Goal: Transaction & Acquisition: Purchase product/service

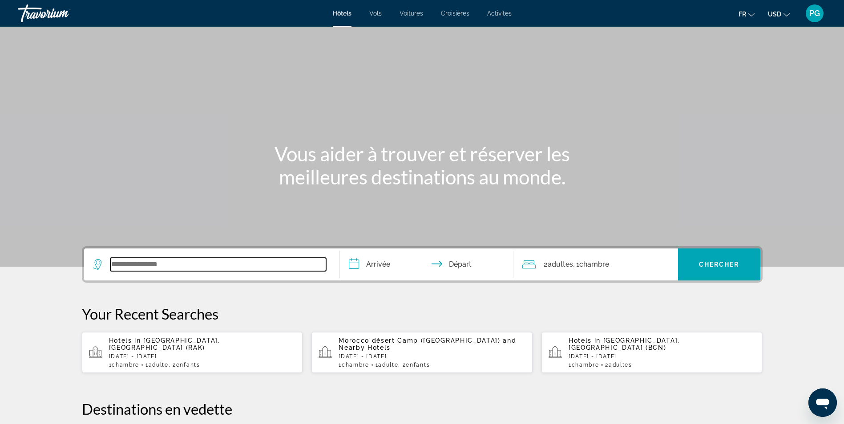
click at [139, 264] on input "Search widget" at bounding box center [218, 264] width 216 height 13
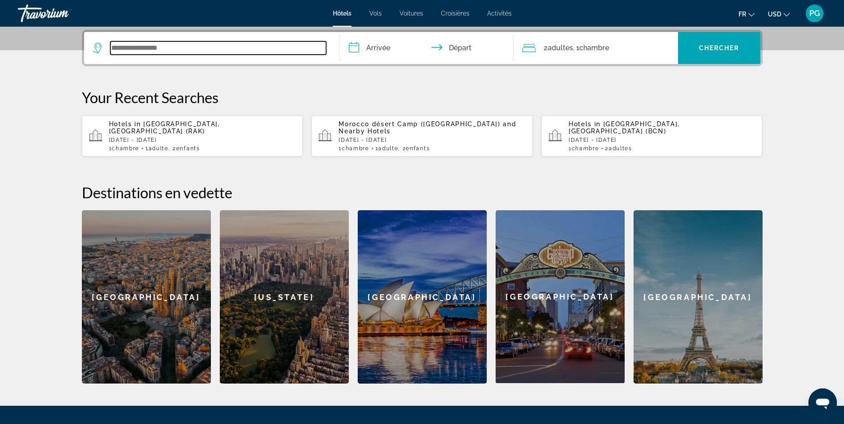
scroll to position [218, 0]
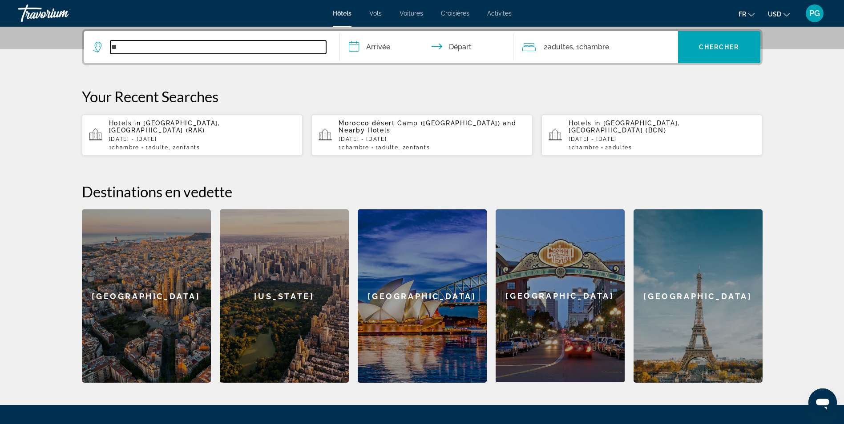
type input "*"
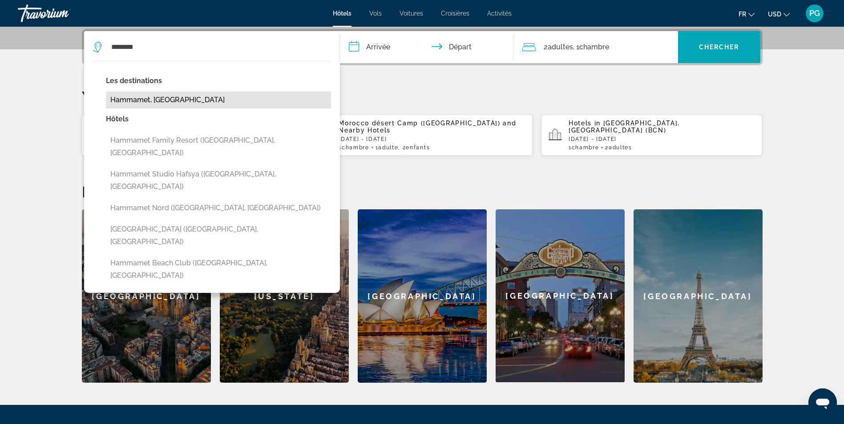
click at [194, 100] on button "Hammamet, Tunisia" at bounding box center [218, 100] width 225 height 17
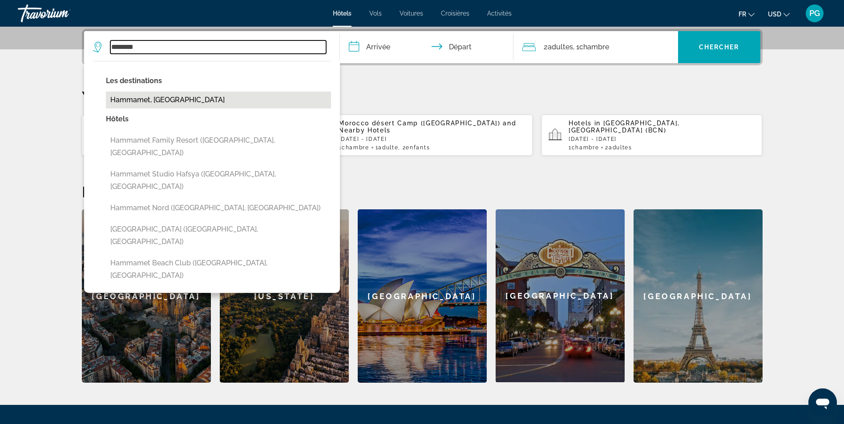
type input "**********"
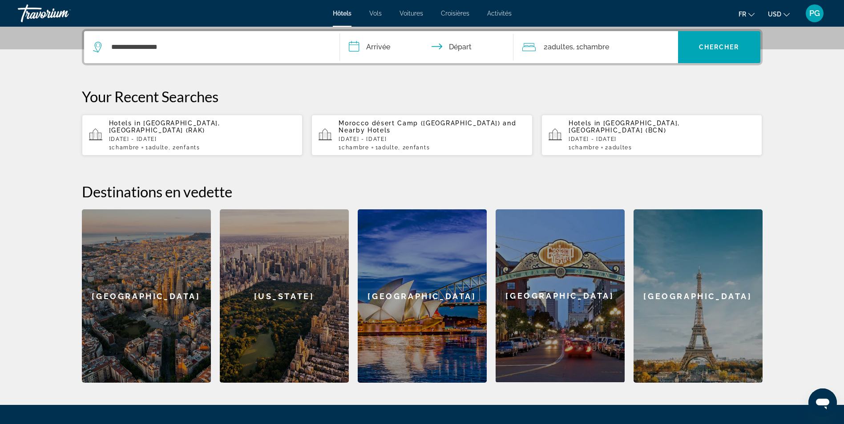
click at [379, 46] on input "**********" at bounding box center [428, 48] width 177 height 35
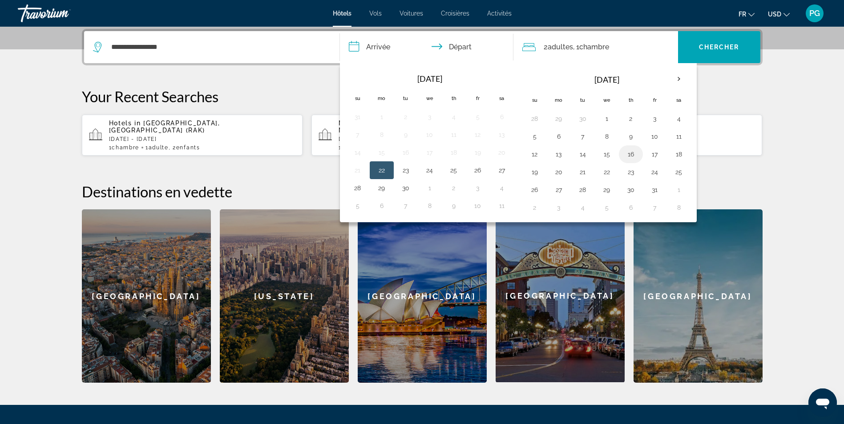
click at [632, 153] on button "16" at bounding box center [631, 154] width 14 height 12
click at [456, 44] on input "**********" at bounding box center [428, 48] width 177 height 35
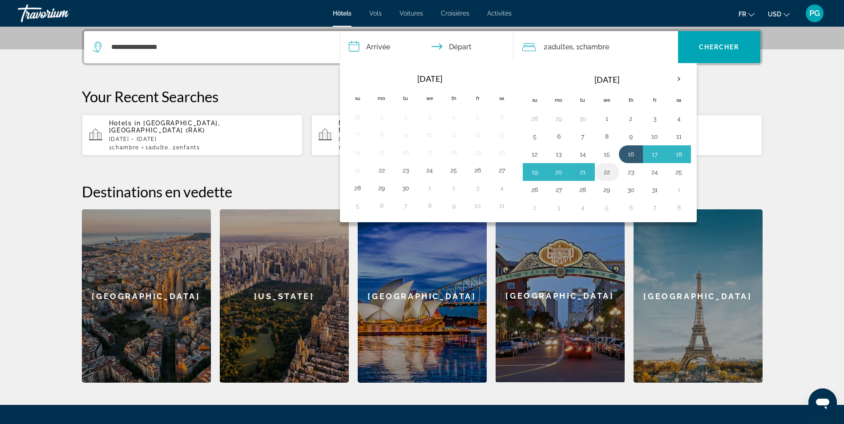
click at [607, 173] on button "22" at bounding box center [607, 172] width 14 height 12
type input "**********"
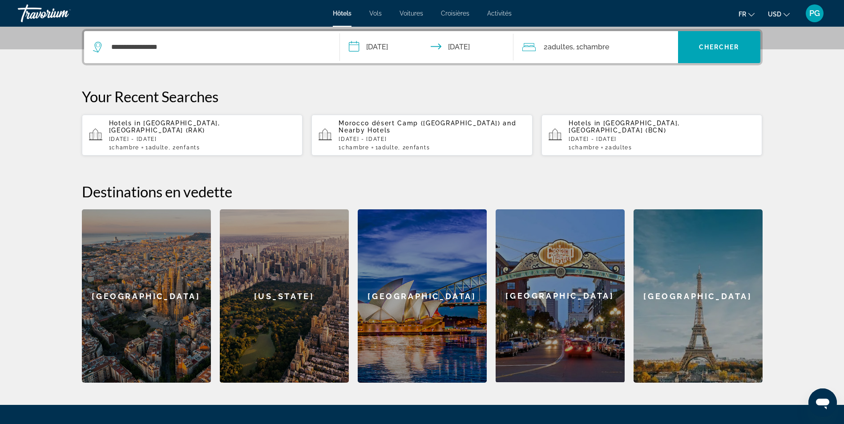
click at [578, 49] on span ", 1 Chambre pièces" at bounding box center [591, 47] width 36 height 12
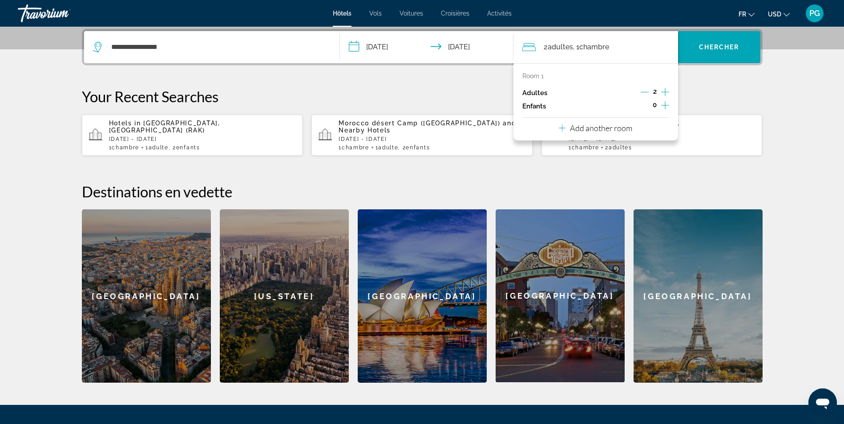
click at [645, 90] on icon "Decrement adults" at bounding box center [645, 92] width 8 height 8
click at [667, 108] on icon "Increment children" at bounding box center [665, 105] width 8 height 11
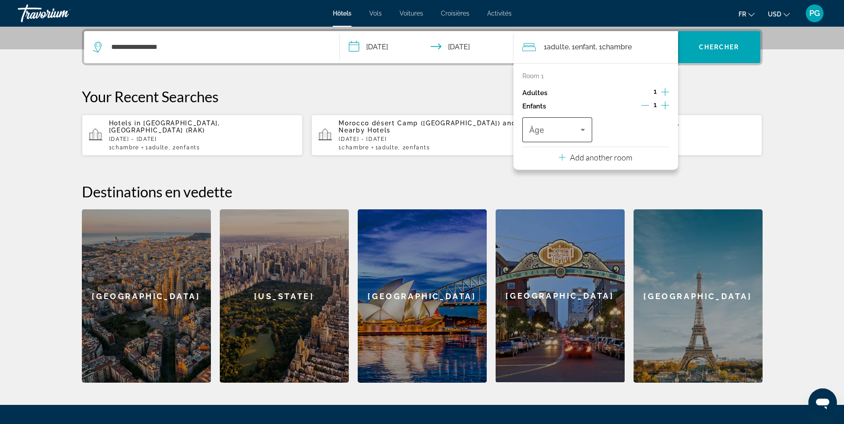
click at [588, 128] on div "Âge" at bounding box center [557, 129] width 70 height 25
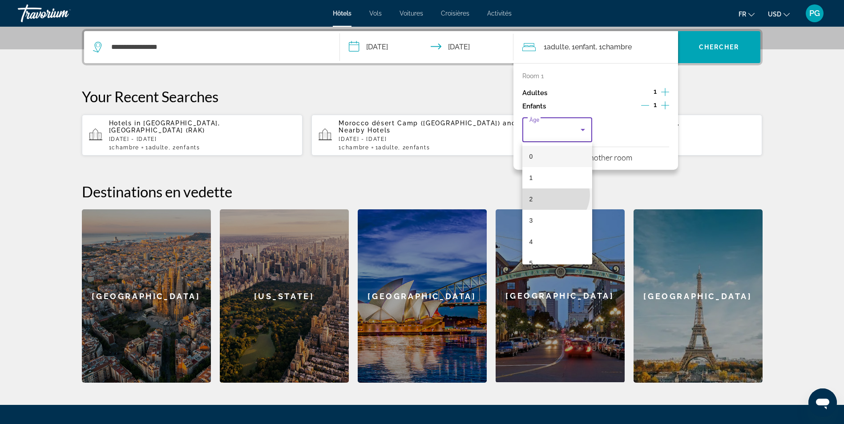
click at [554, 195] on mat-option "2" at bounding box center [557, 199] width 70 height 21
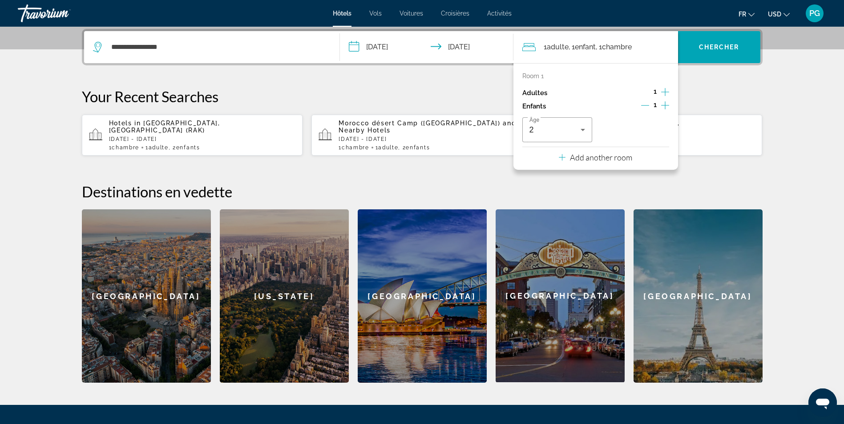
click at [597, 156] on p "Add another room" at bounding box center [601, 158] width 62 height 10
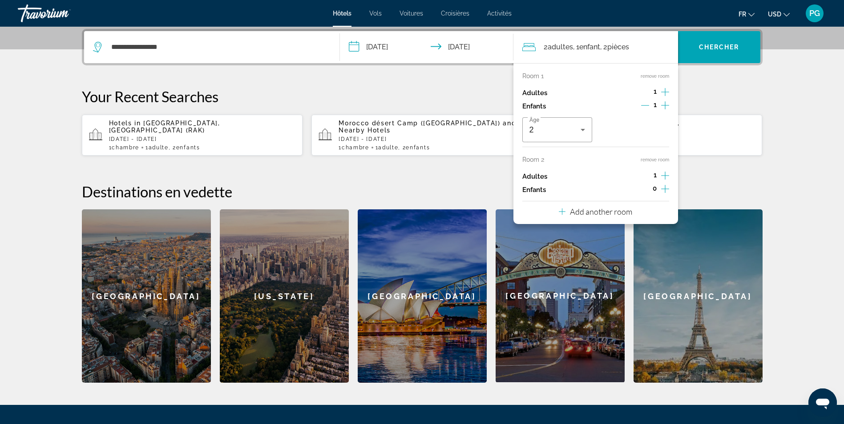
click at [653, 157] on button "remove room" at bounding box center [655, 160] width 28 height 6
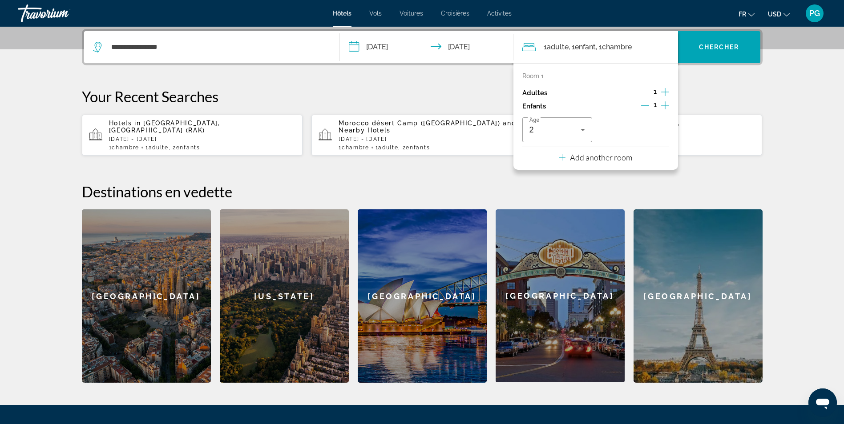
click at [664, 106] on icon "Increment children" at bounding box center [665, 105] width 8 height 11
click at [627, 133] on span "Travelers: 1 adult, 2 children" at bounding box center [632, 130] width 52 height 11
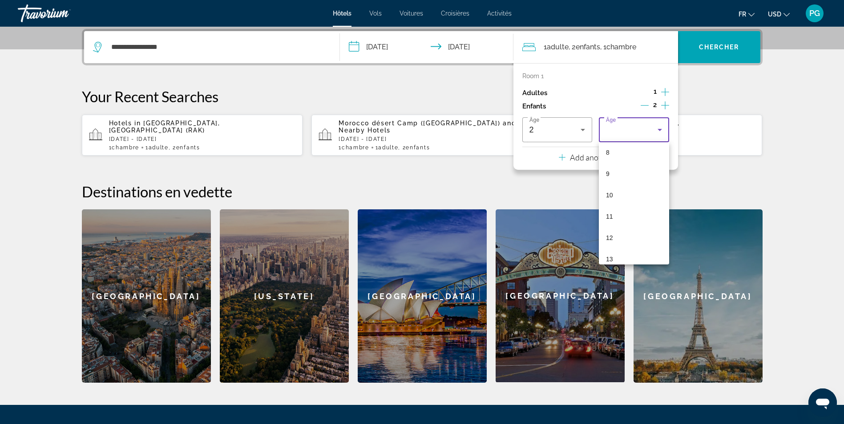
scroll to position [177, 0]
click at [634, 197] on mat-option "10" at bounding box center [634, 193] width 70 height 21
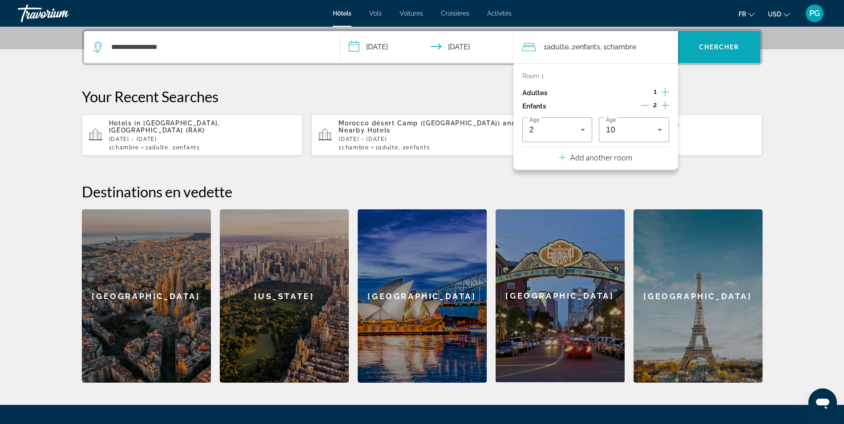
click at [706, 57] on span "Search widget" at bounding box center [719, 46] width 82 height 21
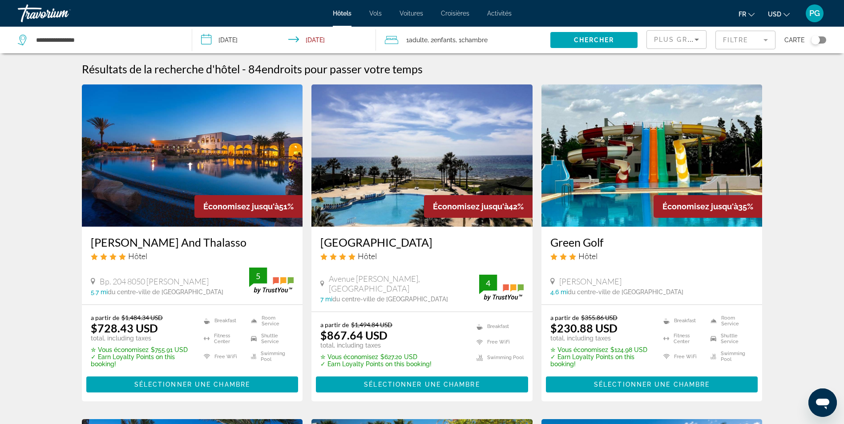
click at [779, 12] on span "USD" at bounding box center [774, 14] width 13 height 7
click at [757, 80] on button "EUR (€)" at bounding box center [761, 82] width 44 height 12
click at [222, 159] on img "Main content" at bounding box center [192, 156] width 221 height 142
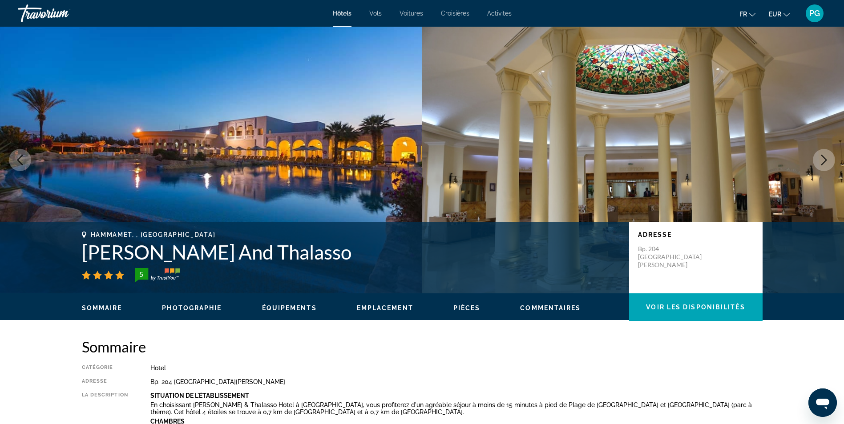
click at [827, 158] on icon "Next image" at bounding box center [824, 160] width 11 height 11
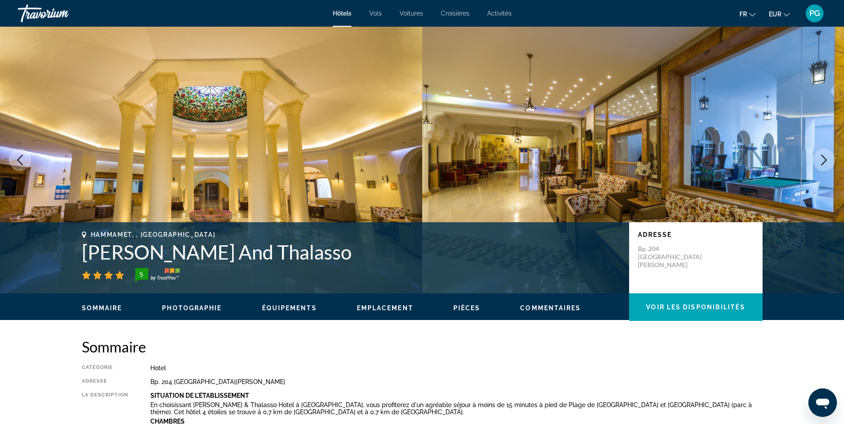
click at [827, 158] on icon "Next image" at bounding box center [824, 160] width 11 height 11
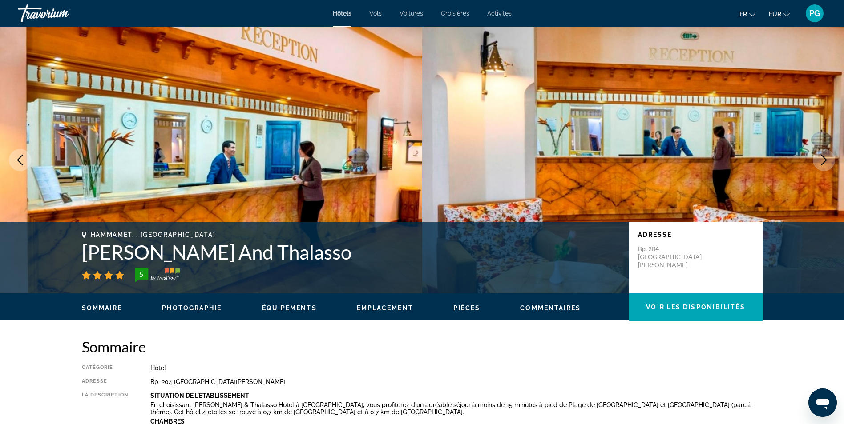
click at [827, 158] on icon "Next image" at bounding box center [824, 160] width 11 height 11
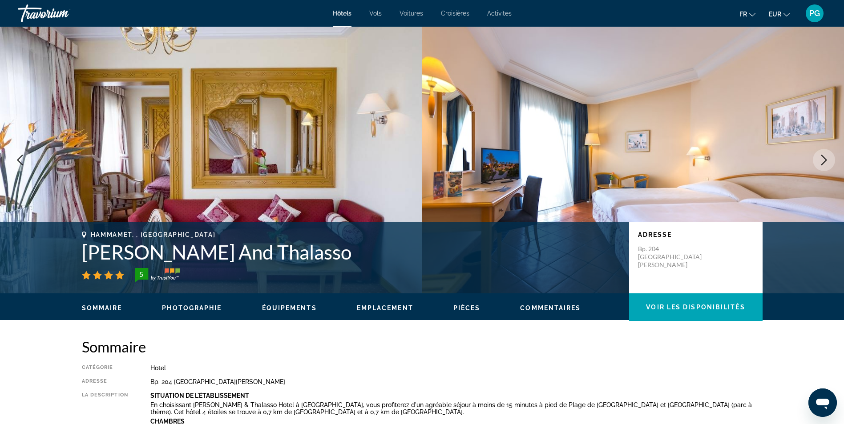
click at [827, 158] on icon "Next image" at bounding box center [824, 160] width 11 height 11
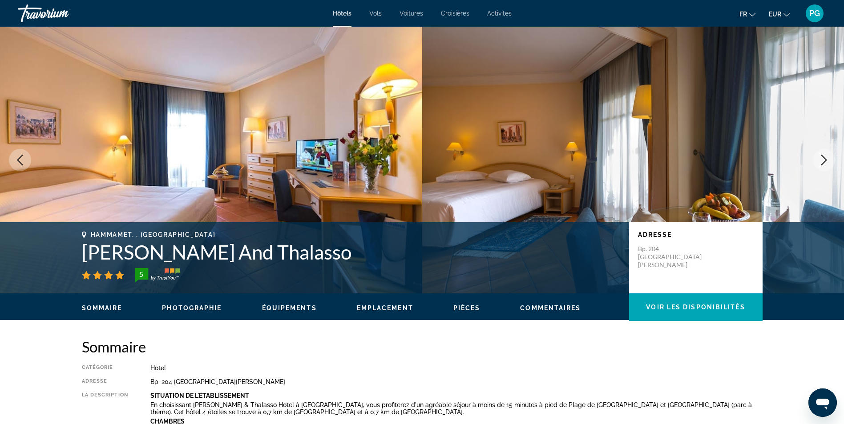
click at [827, 158] on icon "Next image" at bounding box center [824, 160] width 11 height 11
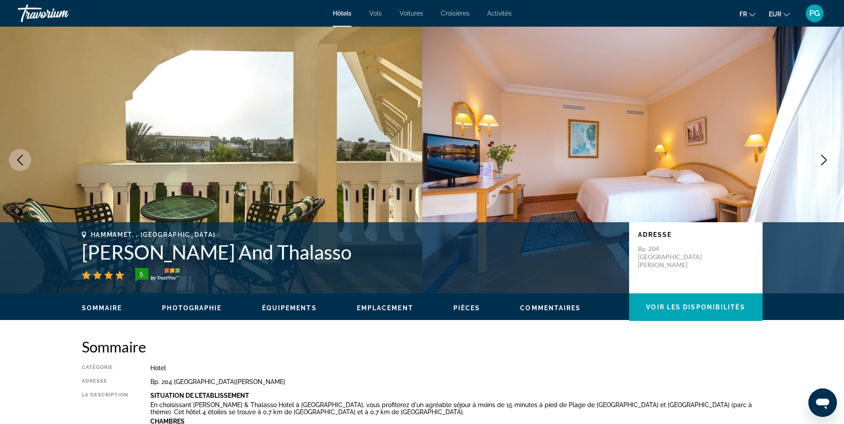
click at [827, 158] on icon "Next image" at bounding box center [824, 160] width 11 height 11
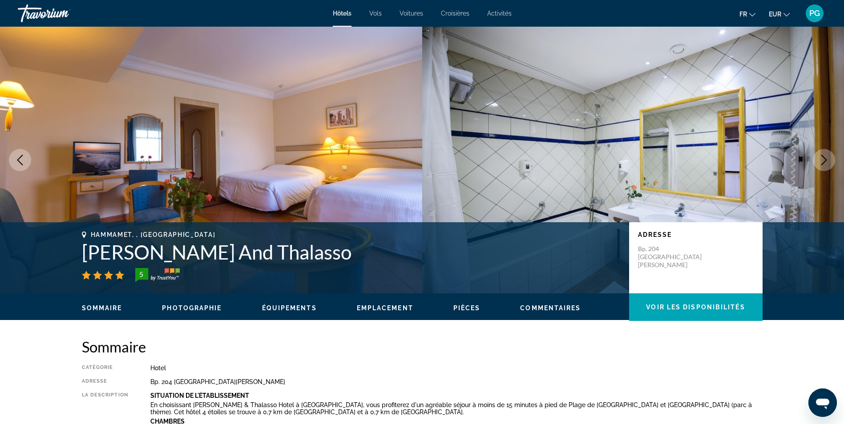
click at [827, 158] on icon "Next image" at bounding box center [824, 160] width 11 height 11
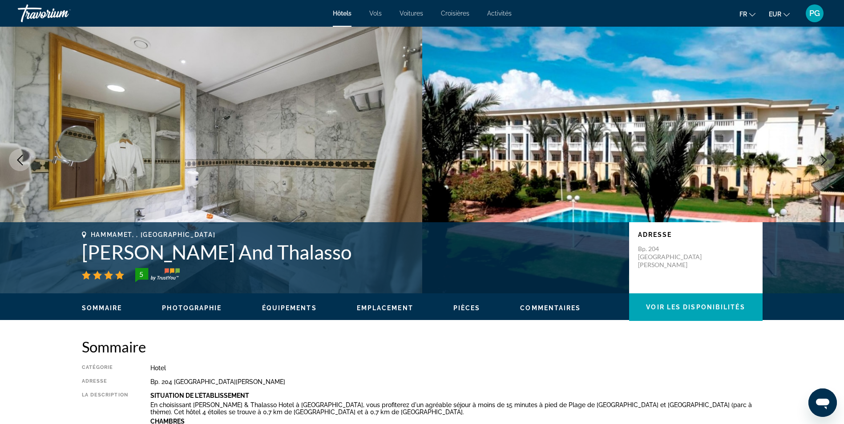
click at [827, 158] on icon "Next image" at bounding box center [824, 160] width 11 height 11
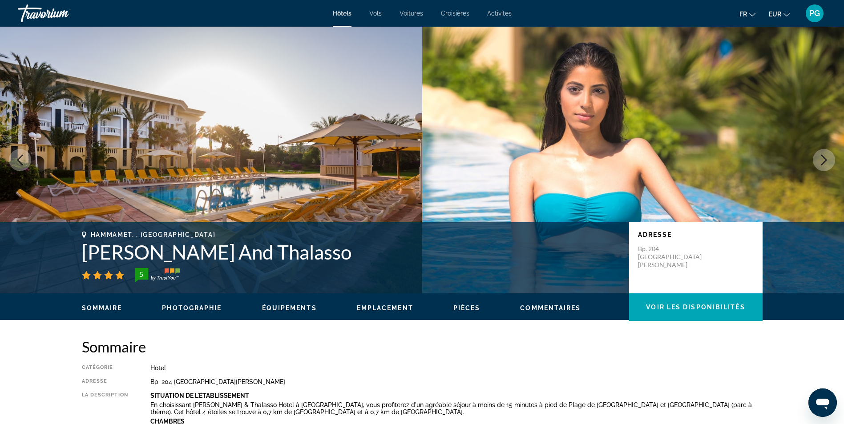
click at [825, 162] on icon "Next image" at bounding box center [824, 160] width 11 height 11
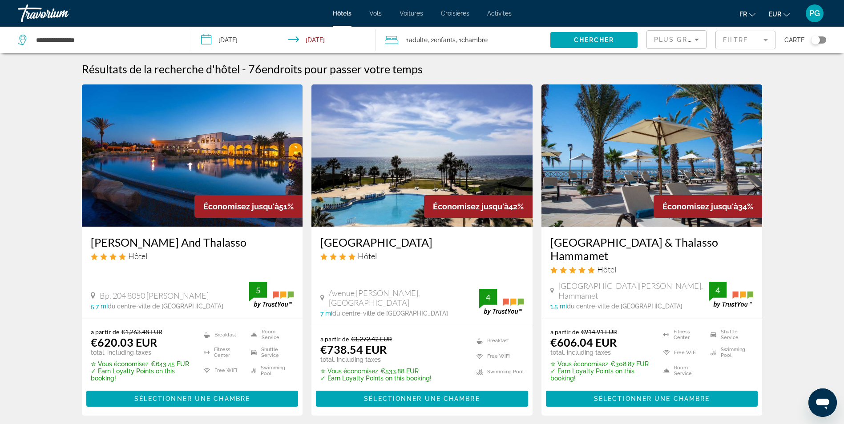
click at [735, 46] on mat-form-field "Filtre" at bounding box center [745, 40] width 60 height 19
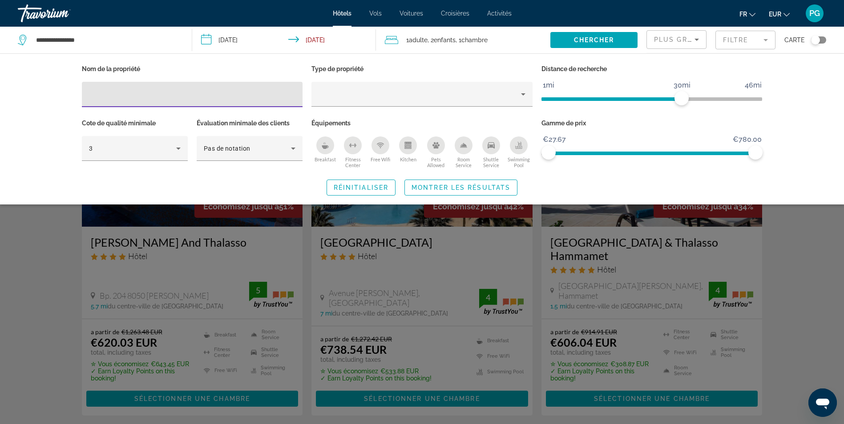
type input "*"
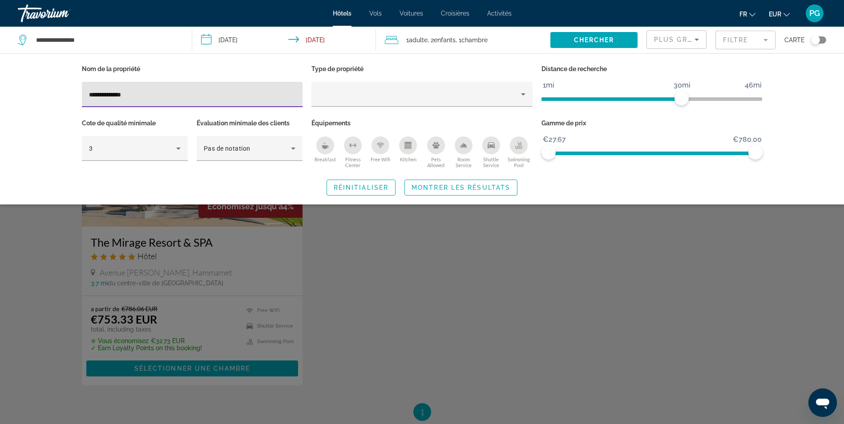
type input "**********"
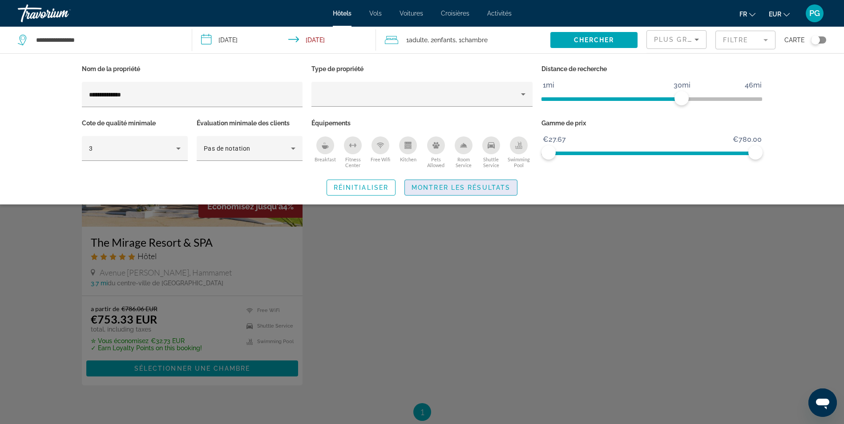
click at [424, 190] on span "Montrer les résultats" at bounding box center [461, 187] width 99 height 7
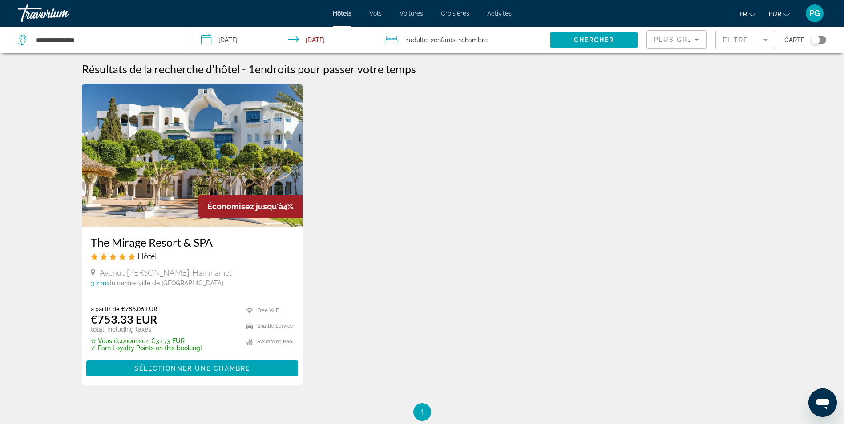
click at [219, 157] on img "Main content" at bounding box center [192, 156] width 221 height 142
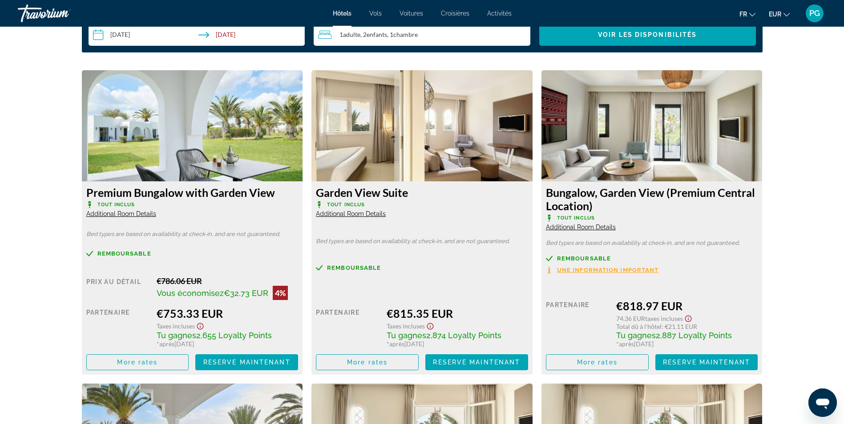
scroll to position [1198, 0]
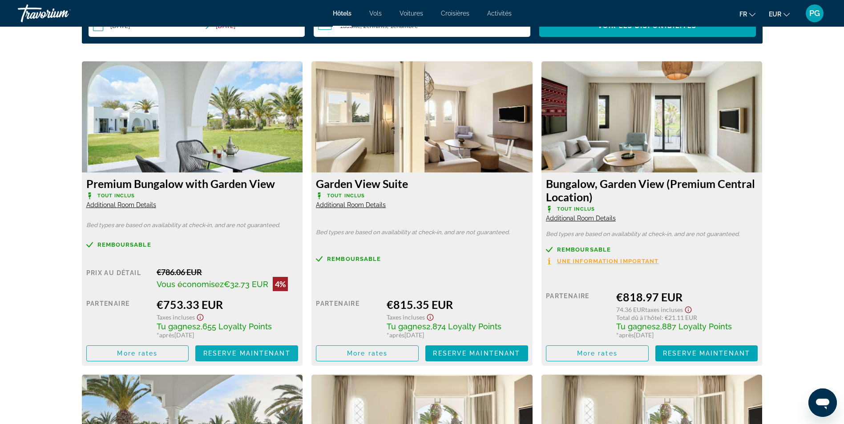
click at [259, 354] on span "Reserve maintenant" at bounding box center [246, 353] width 87 height 7
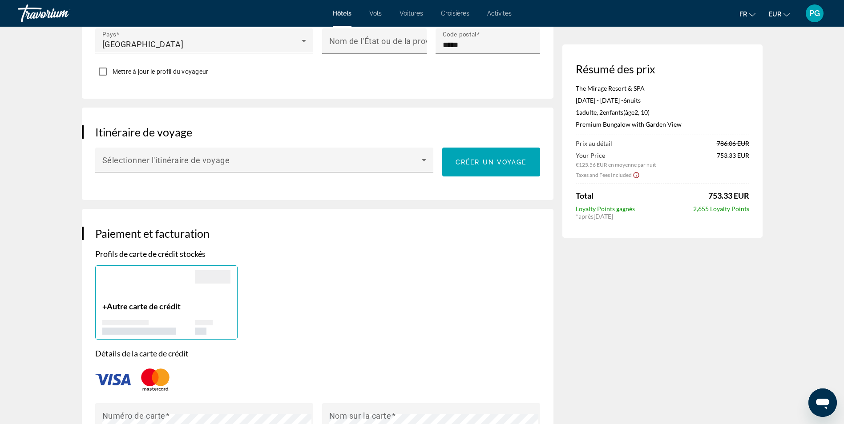
scroll to position [454, 0]
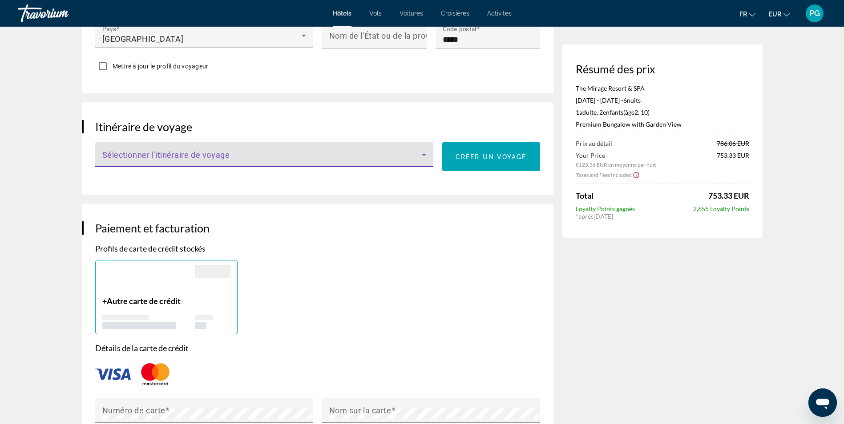
click at [379, 161] on span "Main content" at bounding box center [262, 158] width 320 height 11
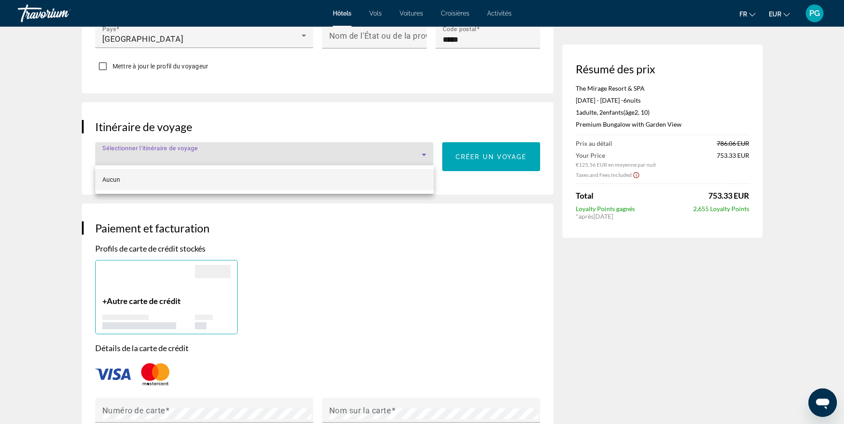
click at [387, 157] on div at bounding box center [422, 212] width 844 height 424
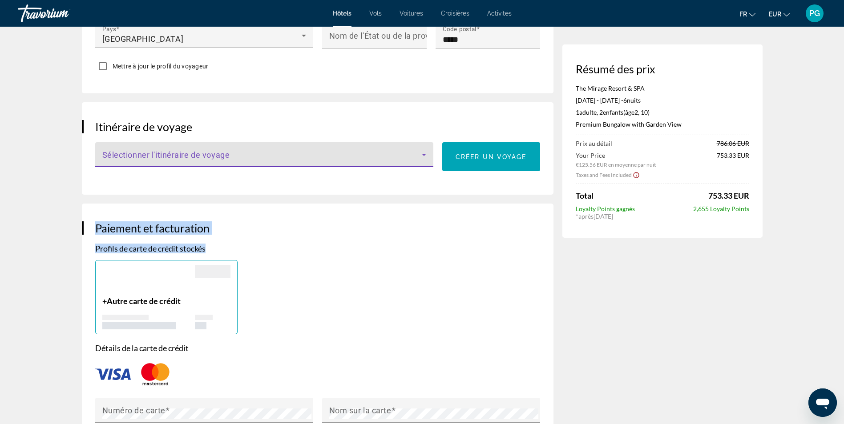
drag, startPoint x: 387, startPoint y: 157, endPoint x: 463, endPoint y: 278, distance: 142.5
click at [463, 278] on div "**********" at bounding box center [322, 269] width 480 height 1312
click at [514, 315] on div "+ Autre carte de crédit" at bounding box center [318, 297] width 454 height 74
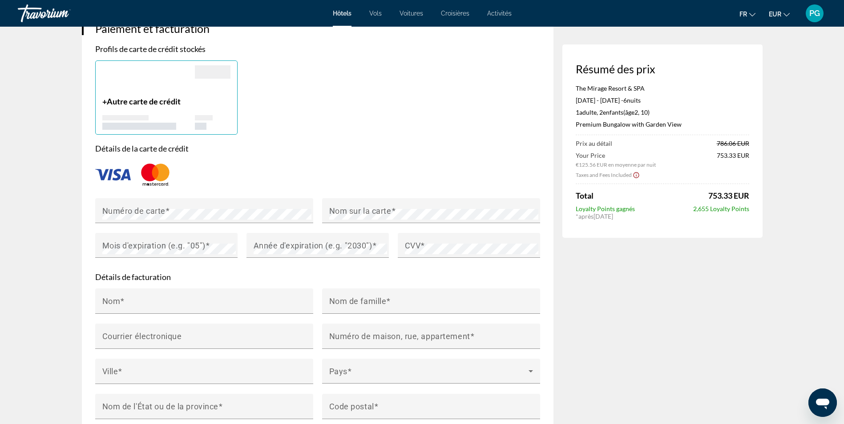
scroll to position [617, 0]
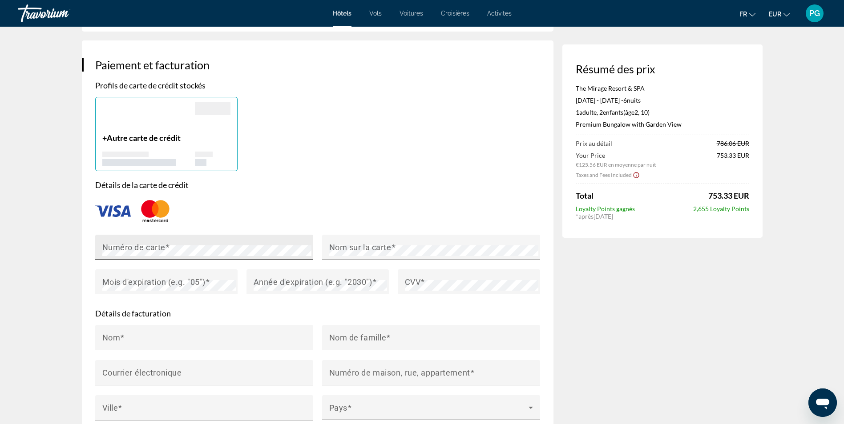
click at [153, 245] on mat-label "Numéro de carte" at bounding box center [133, 246] width 63 height 9
click at [348, 243] on mat-label "Nom sur la carte" at bounding box center [360, 246] width 62 height 9
click at [210, 277] on span "Main content" at bounding box center [208, 281] width 4 height 9
click at [333, 285] on mat-label "Année d'expiration (e.g. "2030")" at bounding box center [313, 281] width 119 height 9
click at [416, 282] on mat-label "CVV" at bounding box center [413, 281] width 16 height 9
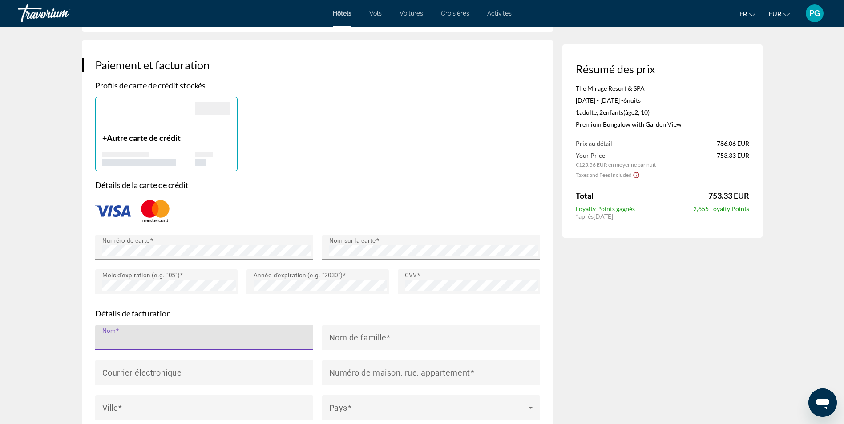
click at [138, 338] on input "Nom" at bounding box center [206, 341] width 209 height 11
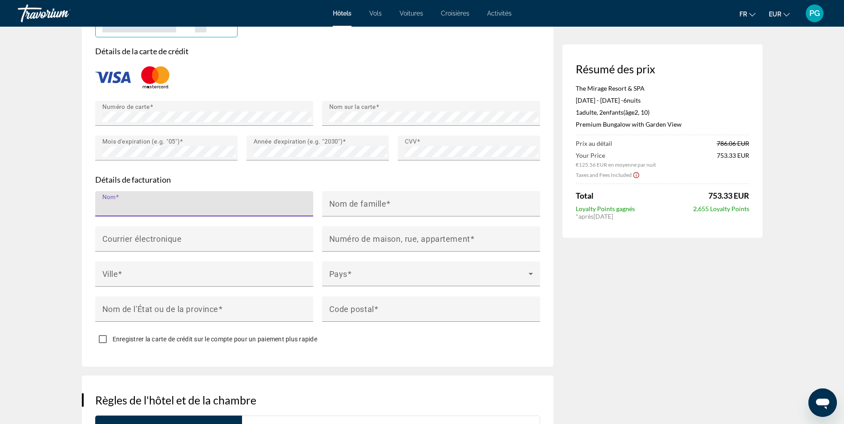
scroll to position [753, 0]
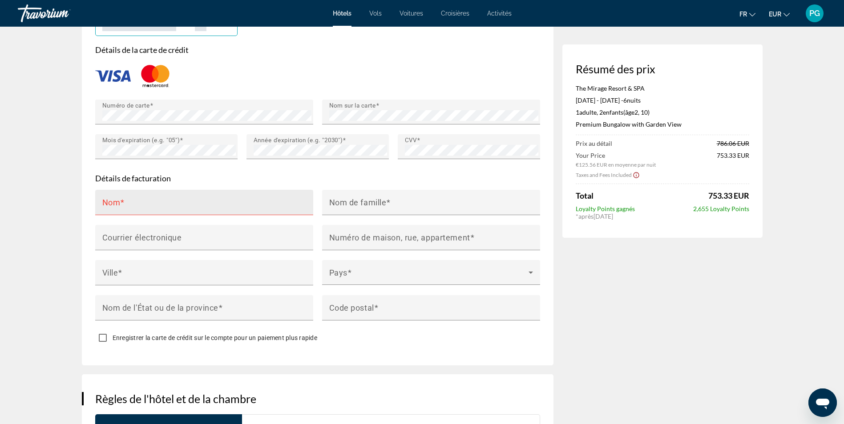
click at [156, 197] on div "Nom" at bounding box center [206, 202] width 209 height 25
type input "*"
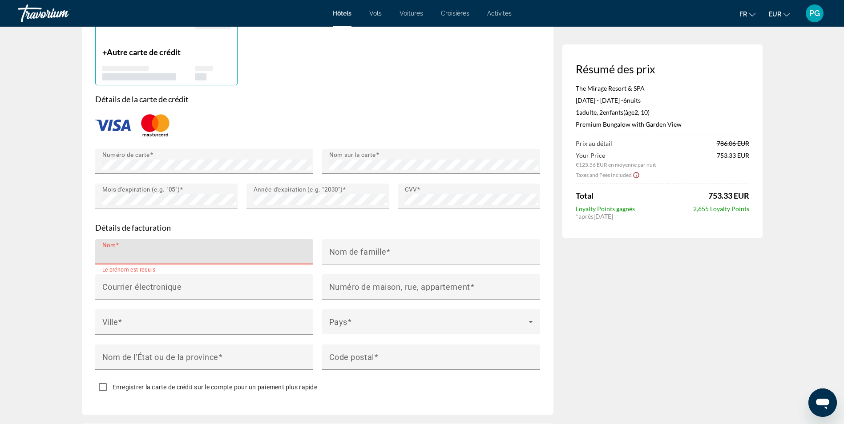
scroll to position [705, 0]
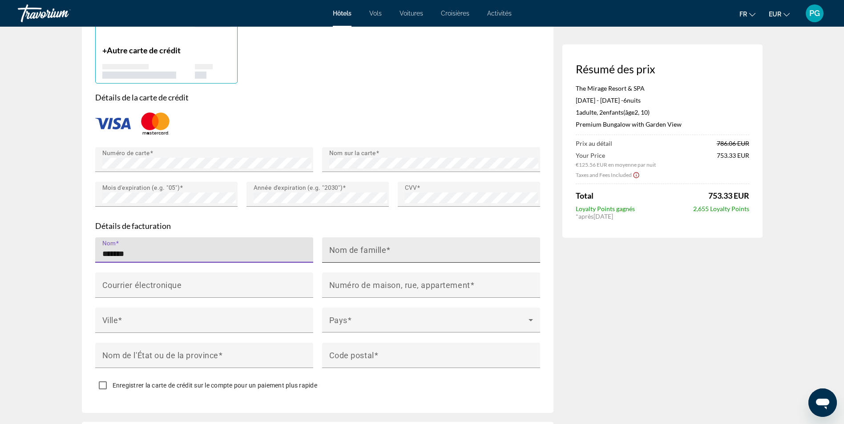
type input "*******"
click at [393, 245] on div "Nom de famille" at bounding box center [433, 250] width 209 height 25
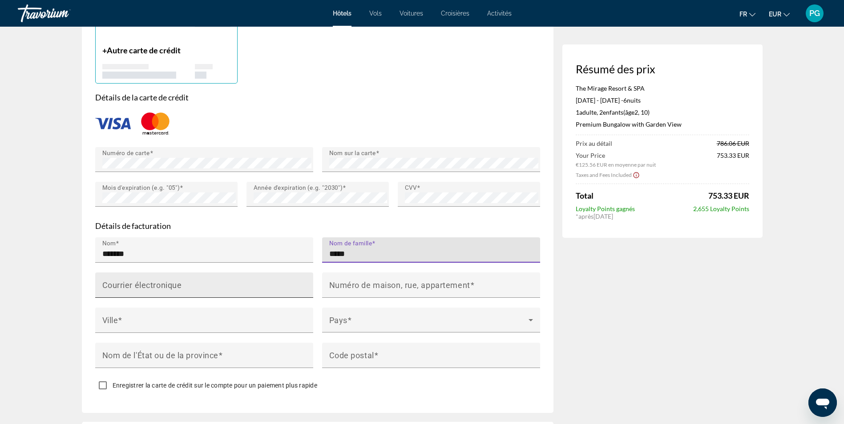
type input "*****"
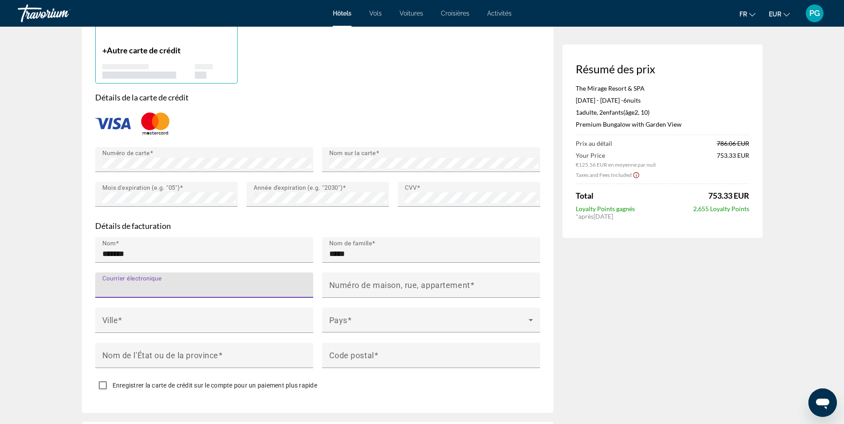
click at [230, 284] on input "Courrier électronique" at bounding box center [206, 289] width 209 height 11
click at [193, 284] on input "*********" at bounding box center [206, 289] width 209 height 11
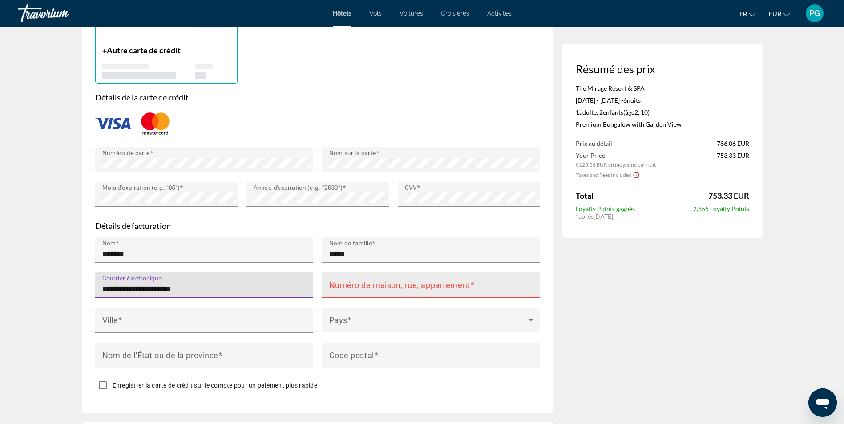
type input "**********"
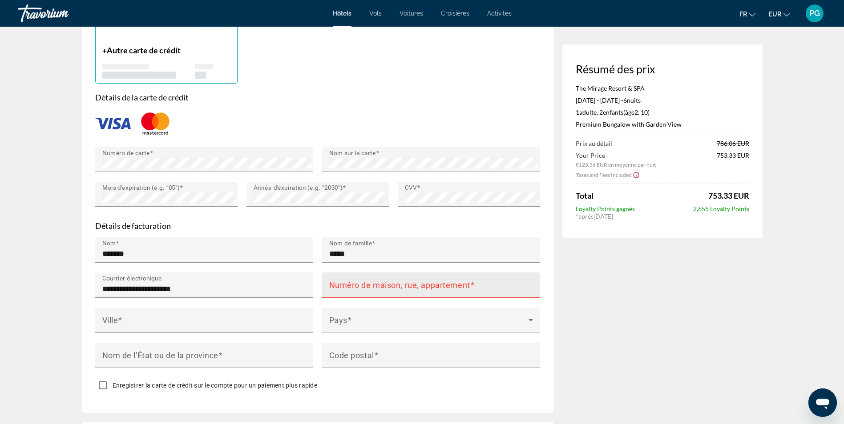
click at [352, 292] on div "Numéro de maison, rue, appartement" at bounding box center [433, 285] width 209 height 25
click at [361, 284] on input "**********" at bounding box center [433, 289] width 209 height 11
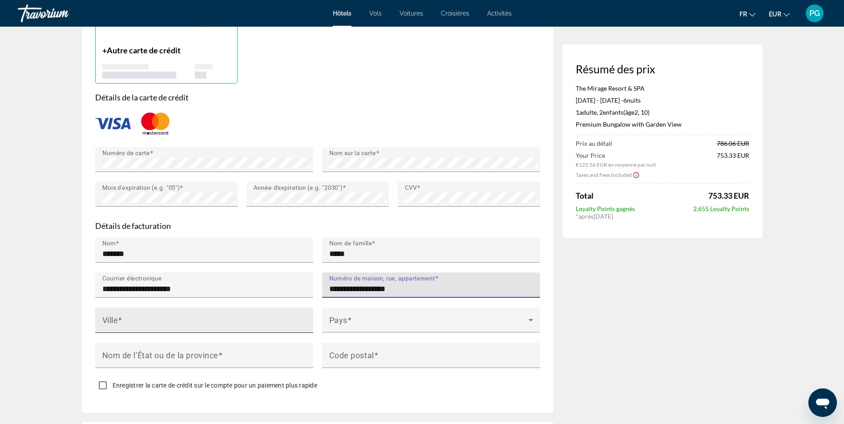
type input "**********"
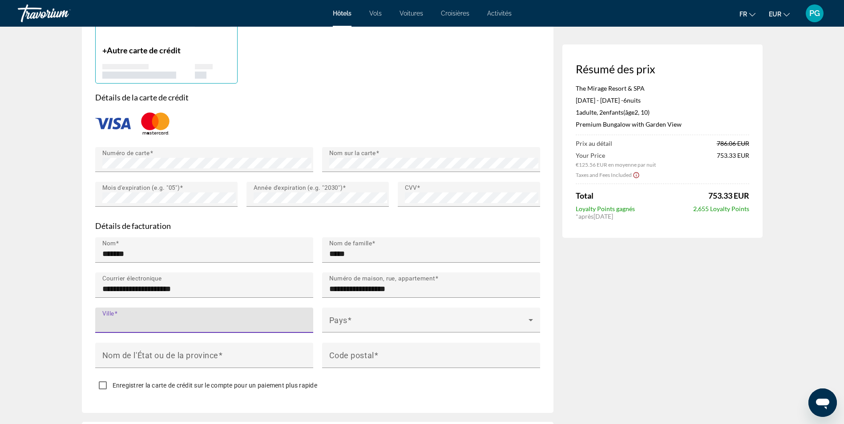
click at [244, 319] on input "Ville" at bounding box center [206, 324] width 209 height 11
type input "**********"
type input "*****"
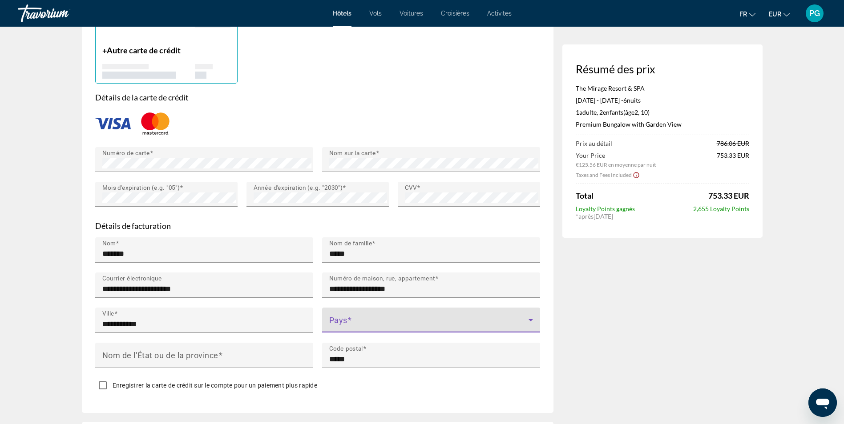
click at [347, 319] on span "Main content" at bounding box center [428, 324] width 199 height 11
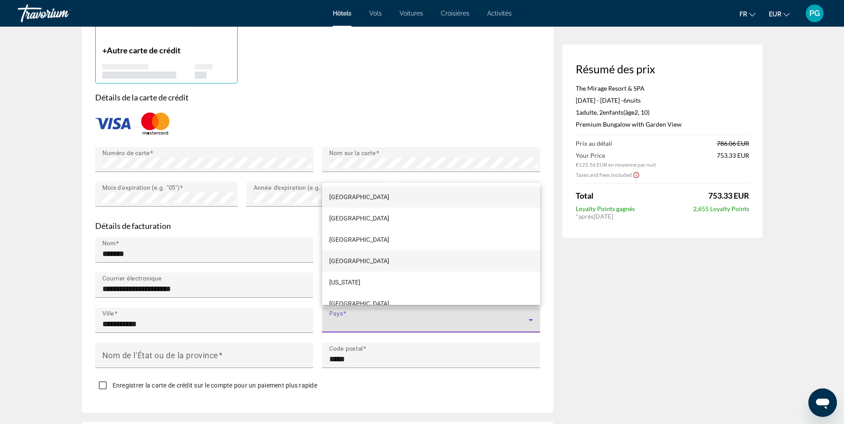
scroll to position [1547, 0]
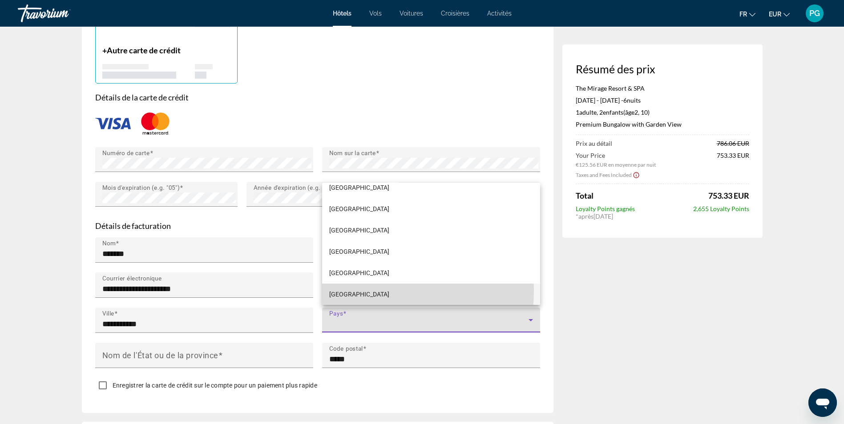
click at [359, 291] on mat-option "France" at bounding box center [431, 294] width 218 height 21
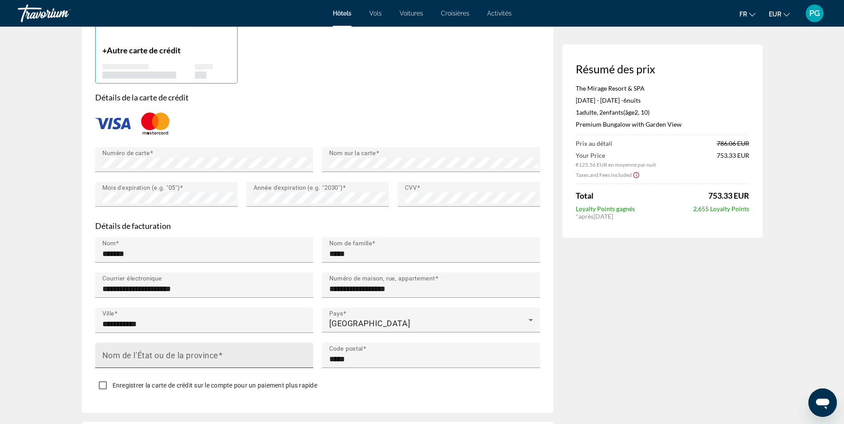
click at [199, 351] on mat-label "Nom de l'État ou de la province" at bounding box center [160, 355] width 116 height 9
click at [199, 354] on input "Nom de l'État ou de la province" at bounding box center [206, 359] width 209 height 11
click at [628, 322] on div "Résumé des prix The Mirage Resort & SPA Oct 16, 2025 - Oct 22, 2025 - 6 nuit nu…" at bounding box center [662, 18] width 200 height 1312
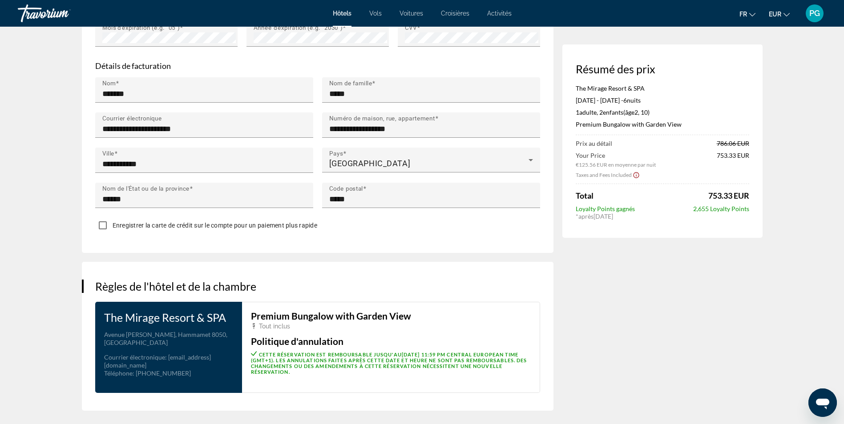
scroll to position [867, 0]
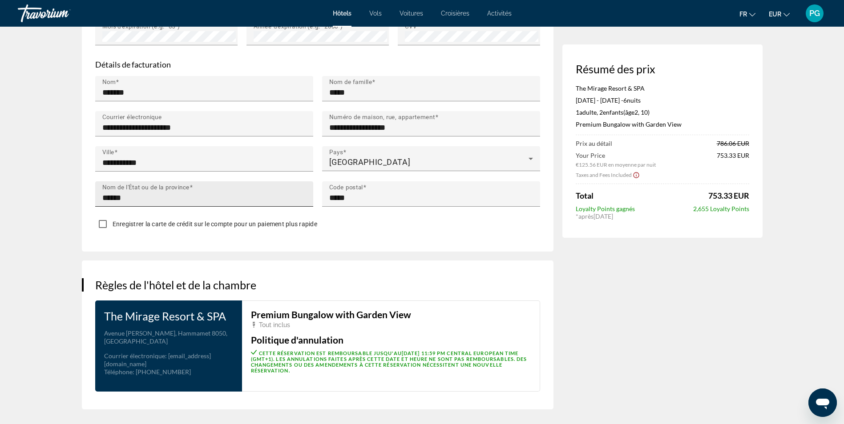
click at [160, 198] on input "******" at bounding box center [206, 198] width 209 height 11
type input "*"
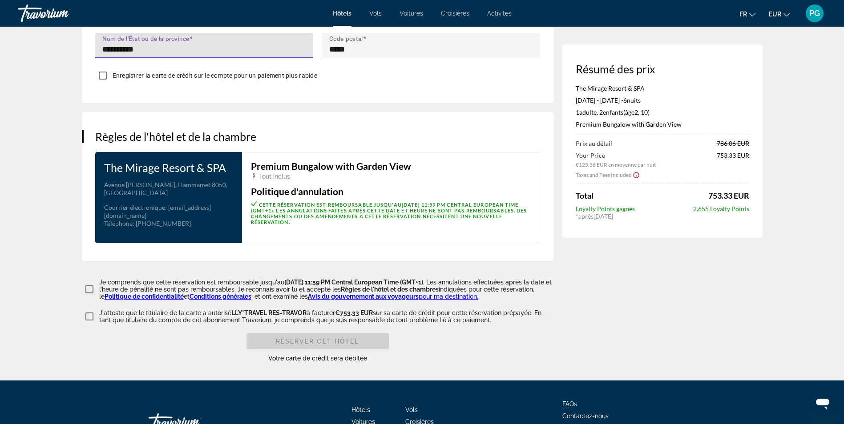
scroll to position [1019, 0]
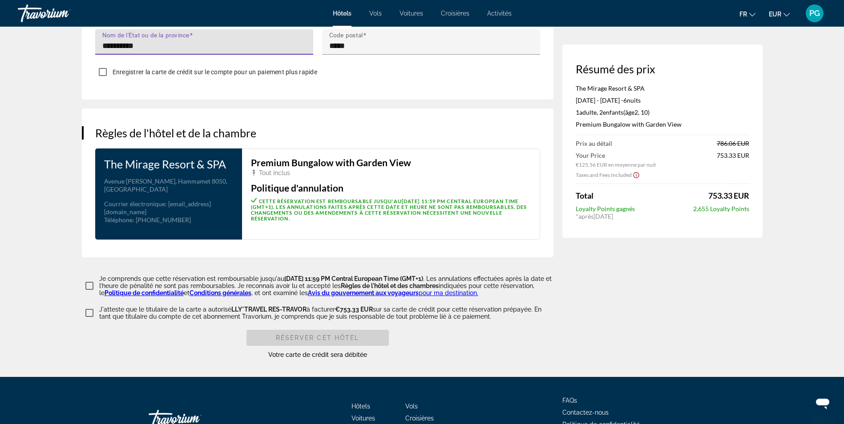
type input "**********"
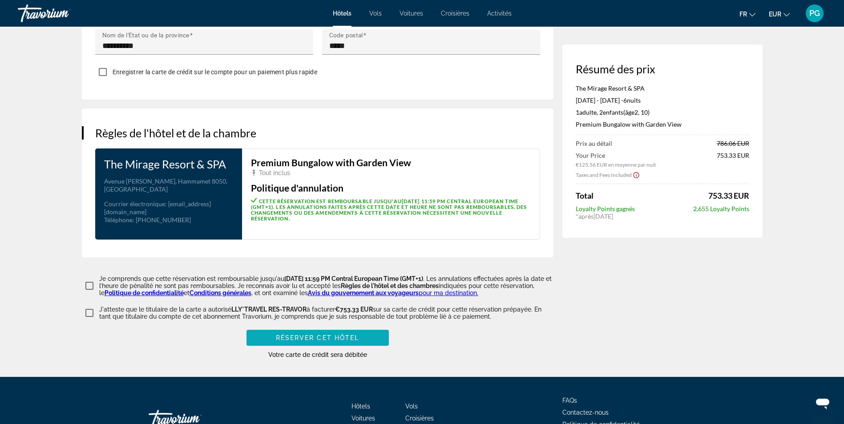
click at [350, 335] on span "Réserver cet hôtel" at bounding box center [318, 338] width 84 height 7
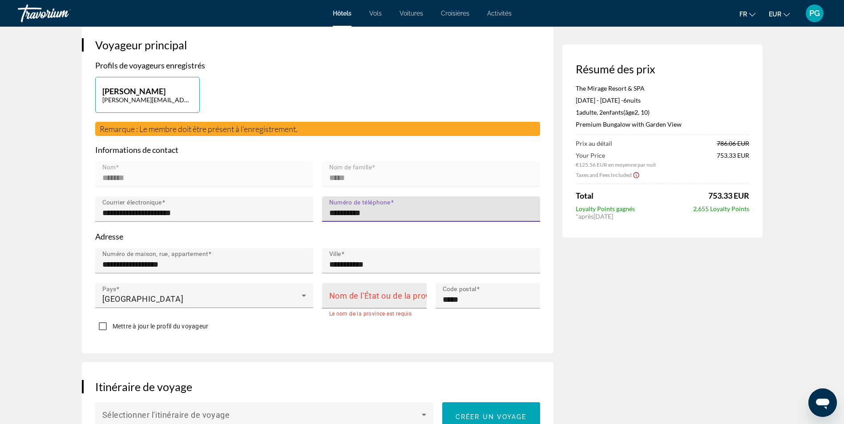
type input "**********"
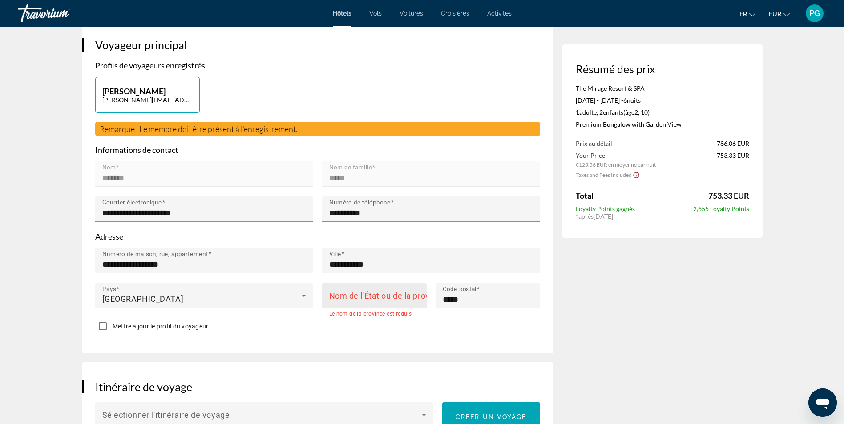
click at [369, 294] on mat-label "Nom de l'État ou de la province" at bounding box center [387, 295] width 116 height 9
click at [369, 295] on input "Nom de l'État ou de la province" at bounding box center [377, 300] width 96 height 11
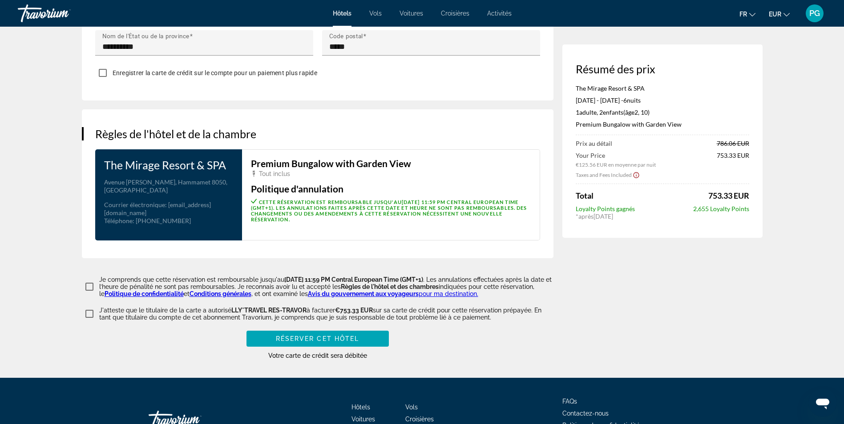
scroll to position [1023, 0]
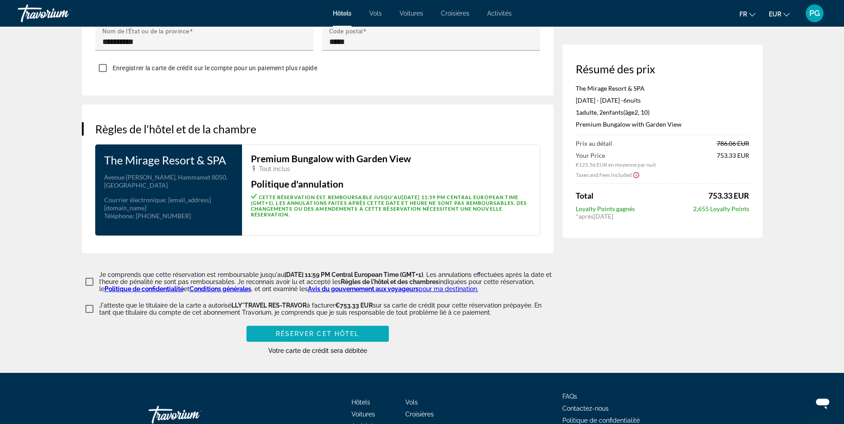
type input "**********"
click at [338, 331] on span "Réserver cet hôtel" at bounding box center [318, 334] width 84 height 7
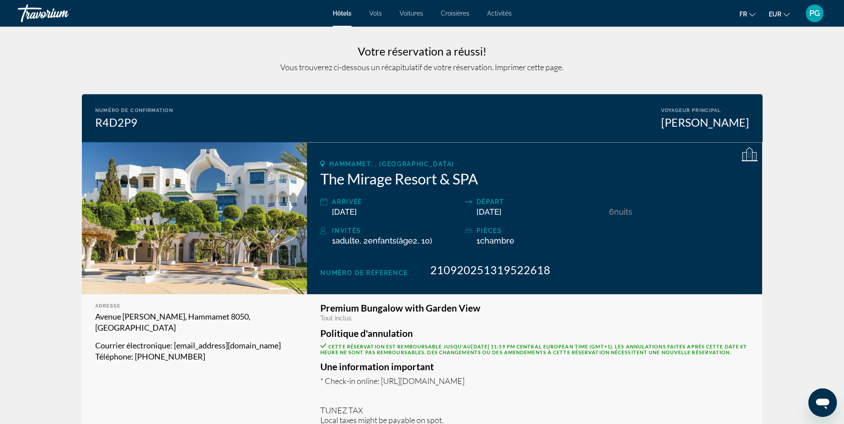
click at [810, 16] on span "PG" at bounding box center [814, 13] width 11 height 9
click at [778, 85] on link "Mon compte" at bounding box center [761, 86] width 46 height 12
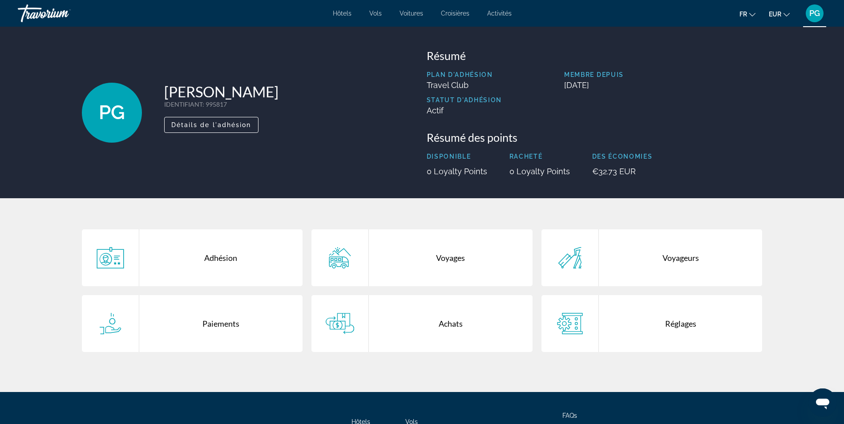
click at [818, 12] on span "PG" at bounding box center [814, 13] width 11 height 9
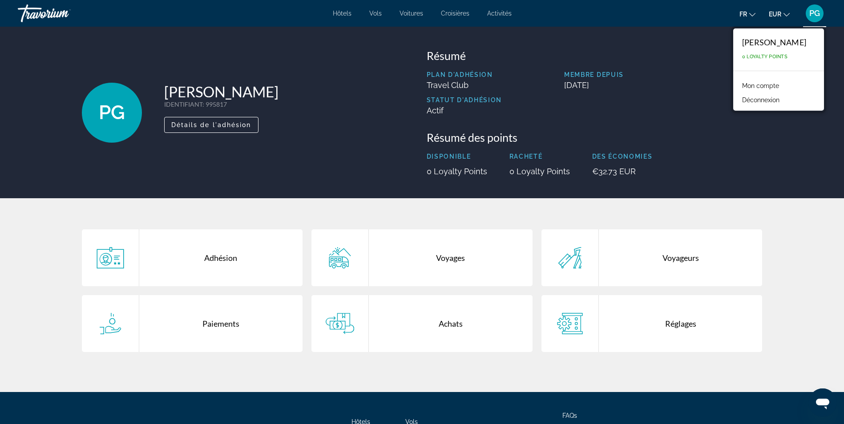
click at [778, 83] on link "Mon compte" at bounding box center [761, 86] width 46 height 12
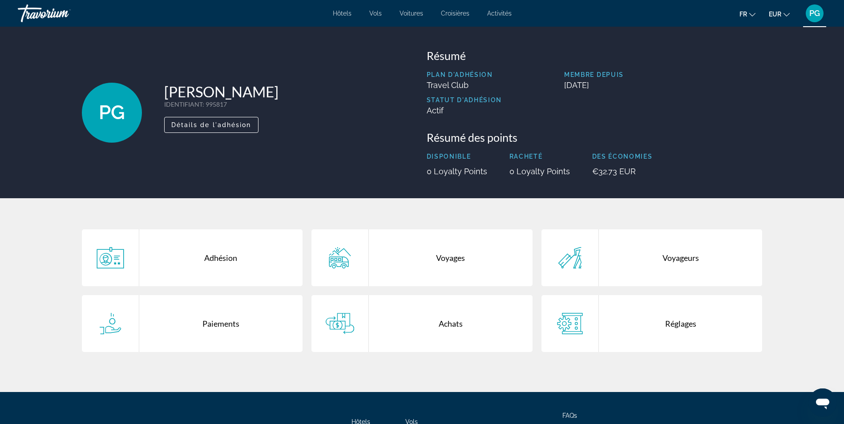
click at [468, 323] on div "Achats" at bounding box center [451, 323] width 164 height 57
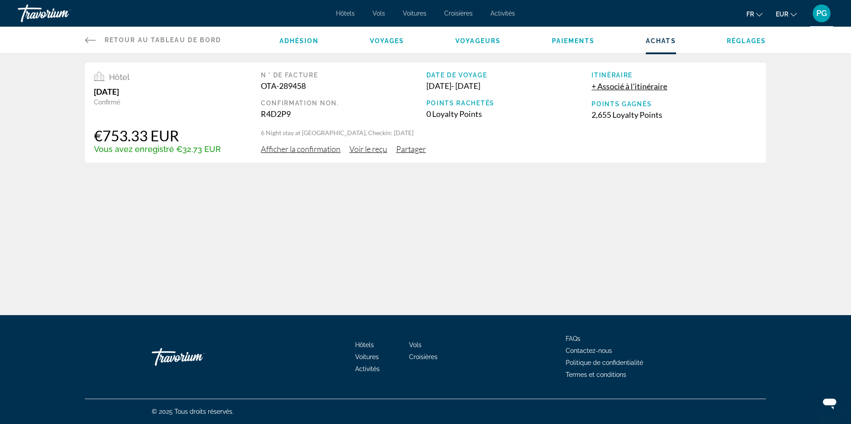
click at [307, 149] on span "Afficher la confirmation" at bounding box center [301, 149] width 80 height 10
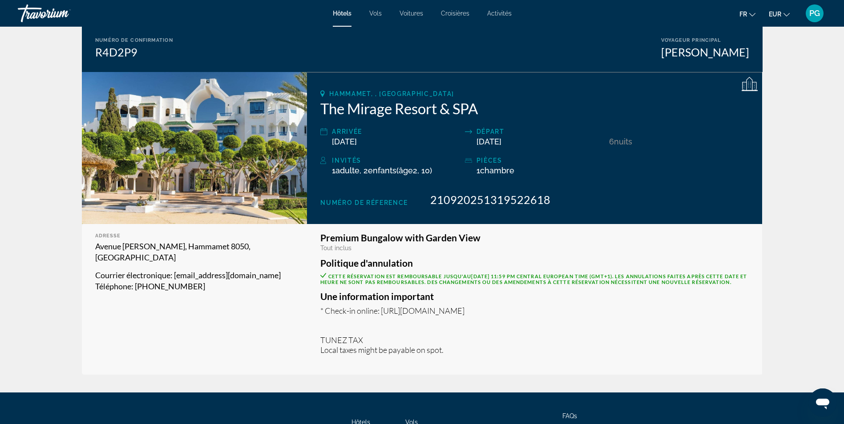
scroll to position [93, 0]
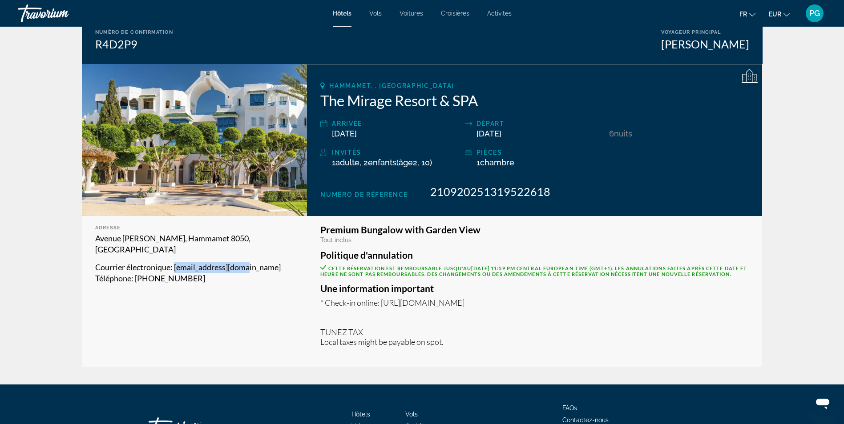
drag, startPoint x: 254, startPoint y: 254, endPoint x: 176, endPoint y: 258, distance: 78.4
click at [176, 262] on span ": mrgrec@iberostar.com" at bounding box center [225, 267] width 110 height 10
copy span "mrgrec@iberostar.com"
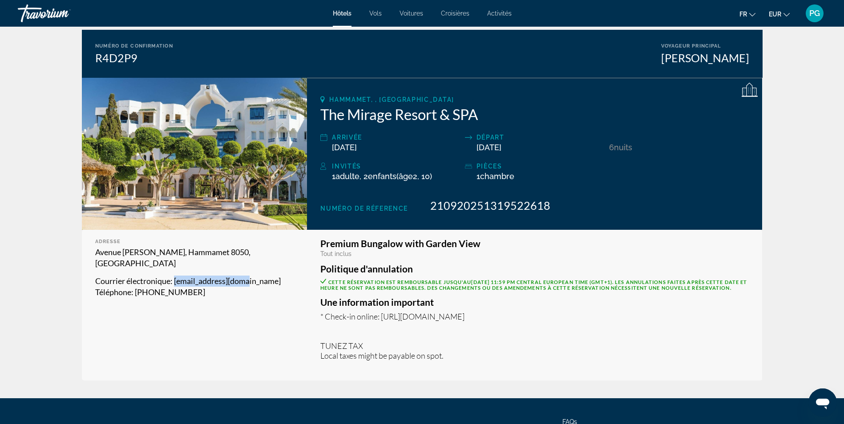
scroll to position [79, 0]
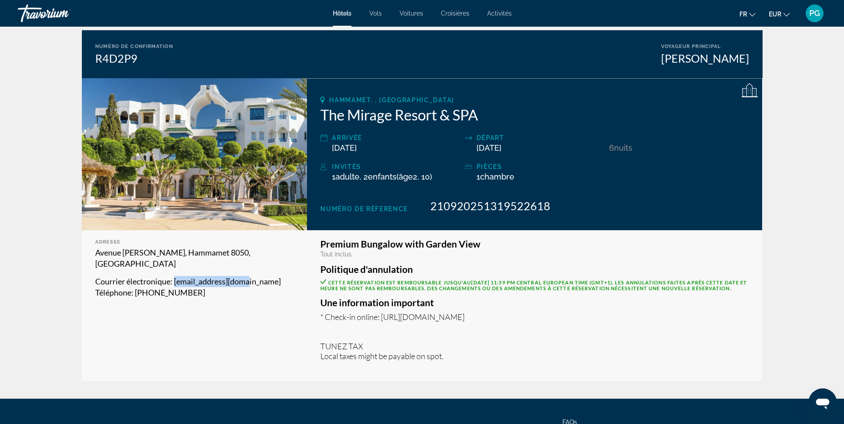
click at [816, 13] on span "PG" at bounding box center [814, 13] width 11 height 9
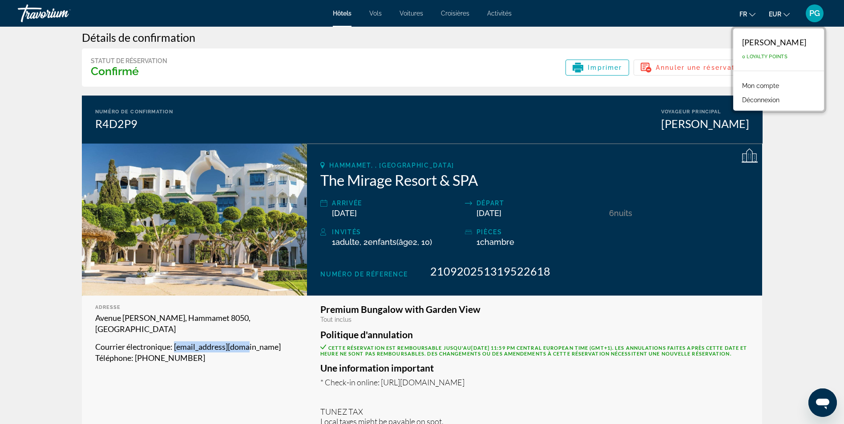
scroll to position [0, 0]
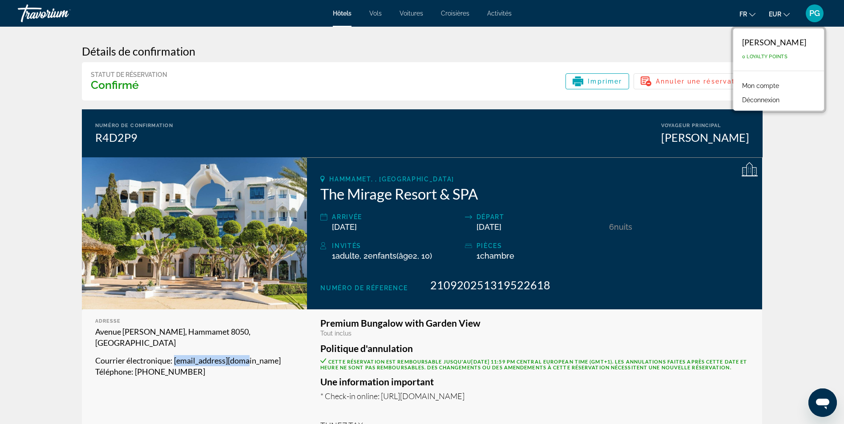
click at [823, 203] on app-hotel-booking-confirmation "Détails de confirmation Statut de réservation Confirmé Imprimer Annuler une rés…" at bounding box center [422, 253] width 844 height 452
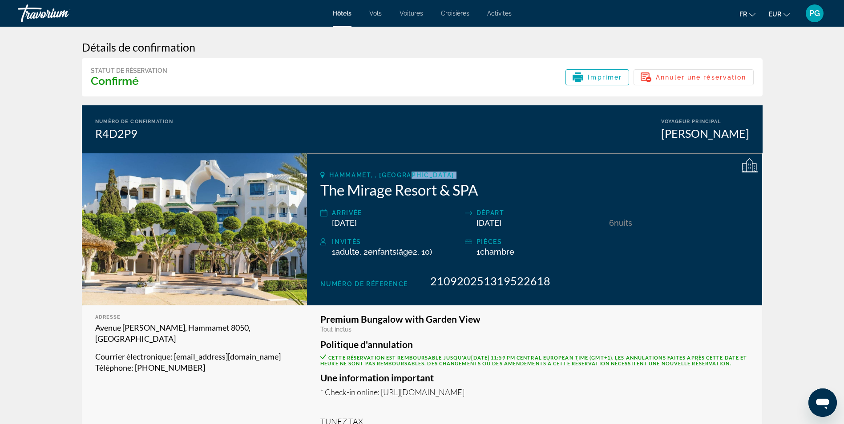
scroll to position [3, 0]
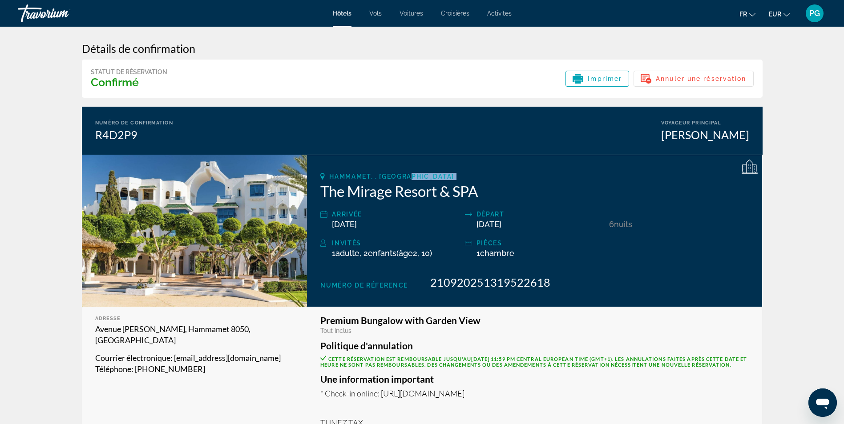
click at [815, 12] on span "PG" at bounding box center [814, 13] width 11 height 9
click at [789, 156] on app-hotel-booking-confirmation "Détails de confirmation Statut de réservation Confirmé Imprimer Annuler une rés…" at bounding box center [422, 250] width 844 height 452
